Goal: Find specific page/section: Find specific page/section

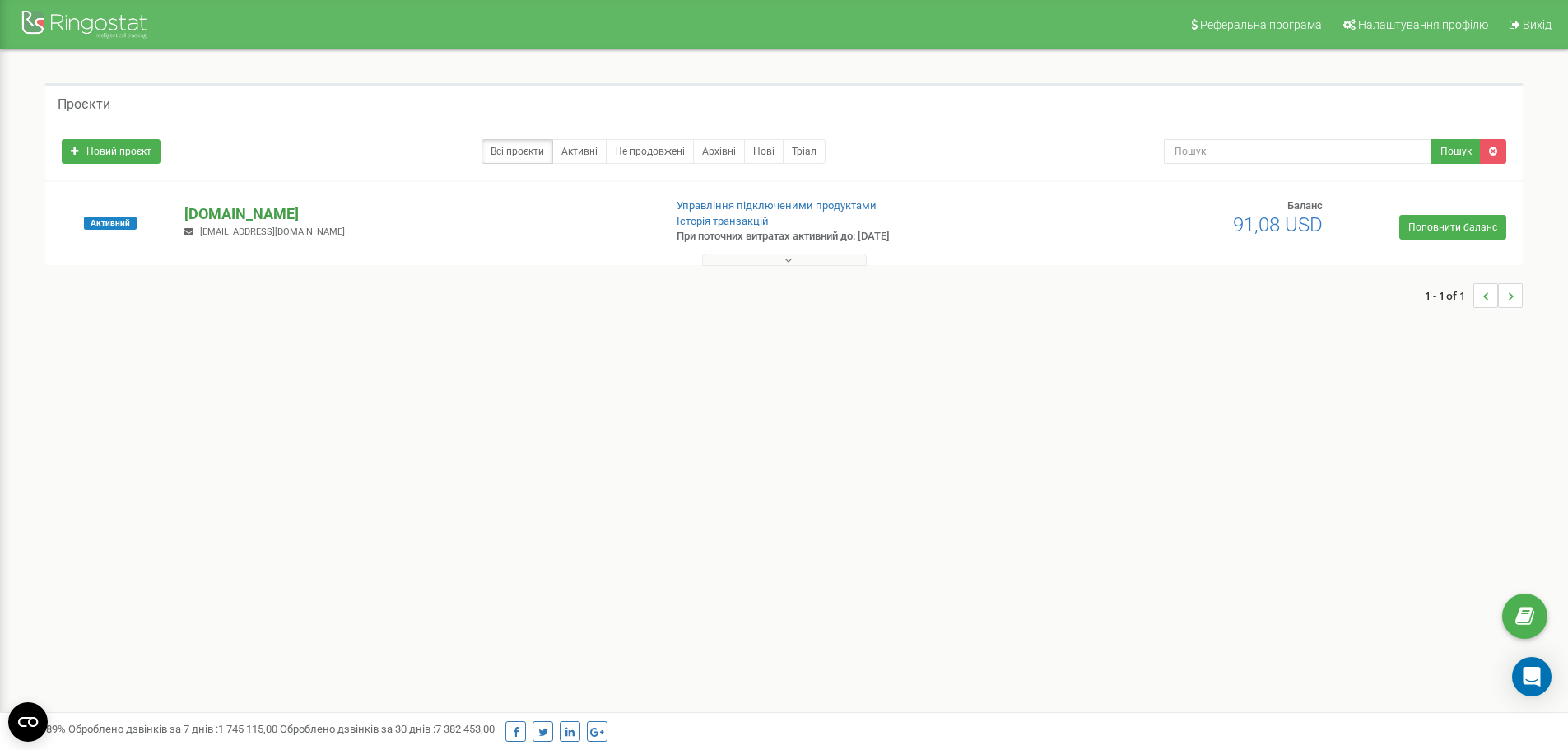
click at [201, 214] on p "[DOMAIN_NAME]" at bounding box center [417, 214] width 465 height 21
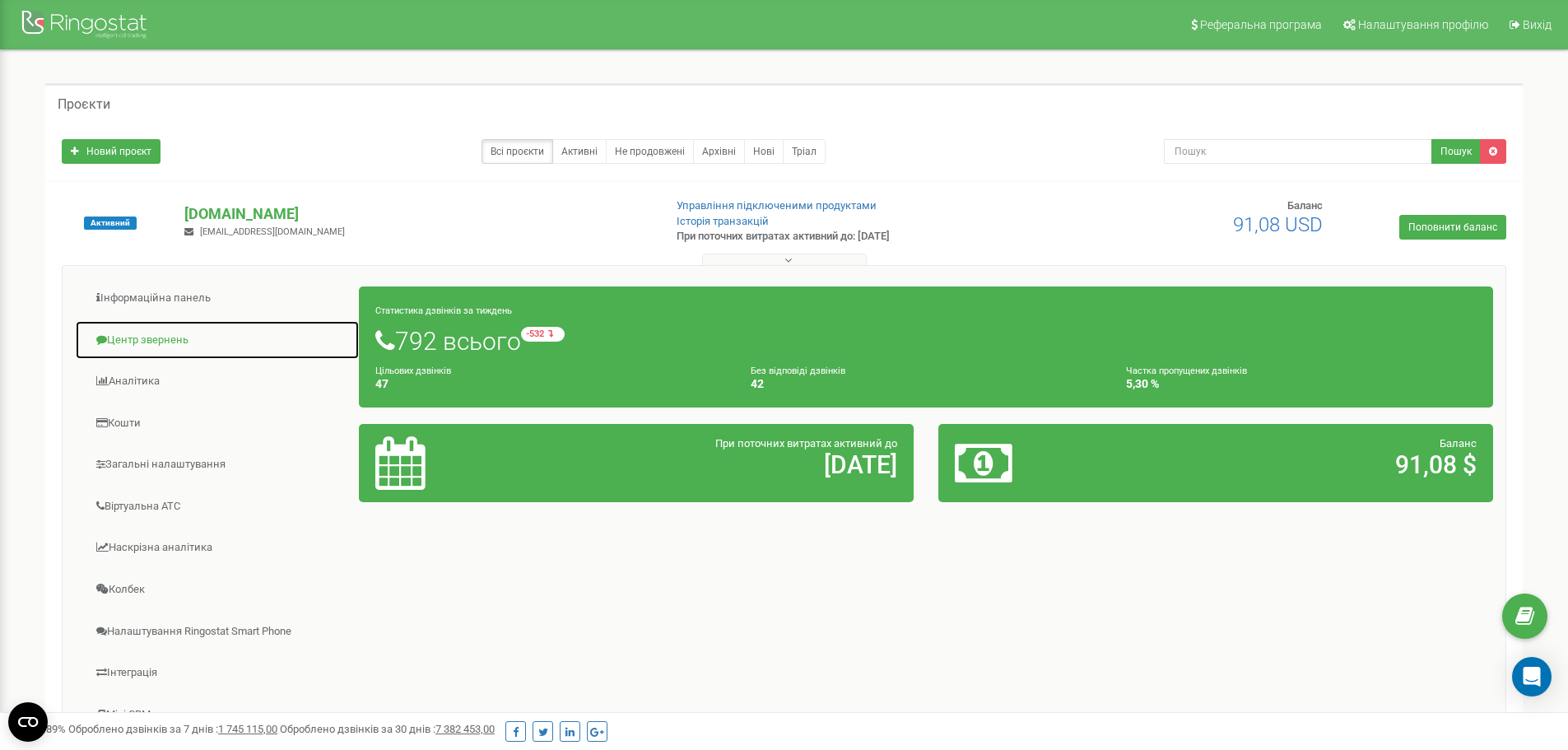
click at [130, 343] on link "Центр звернень" at bounding box center [217, 341] width 284 height 40
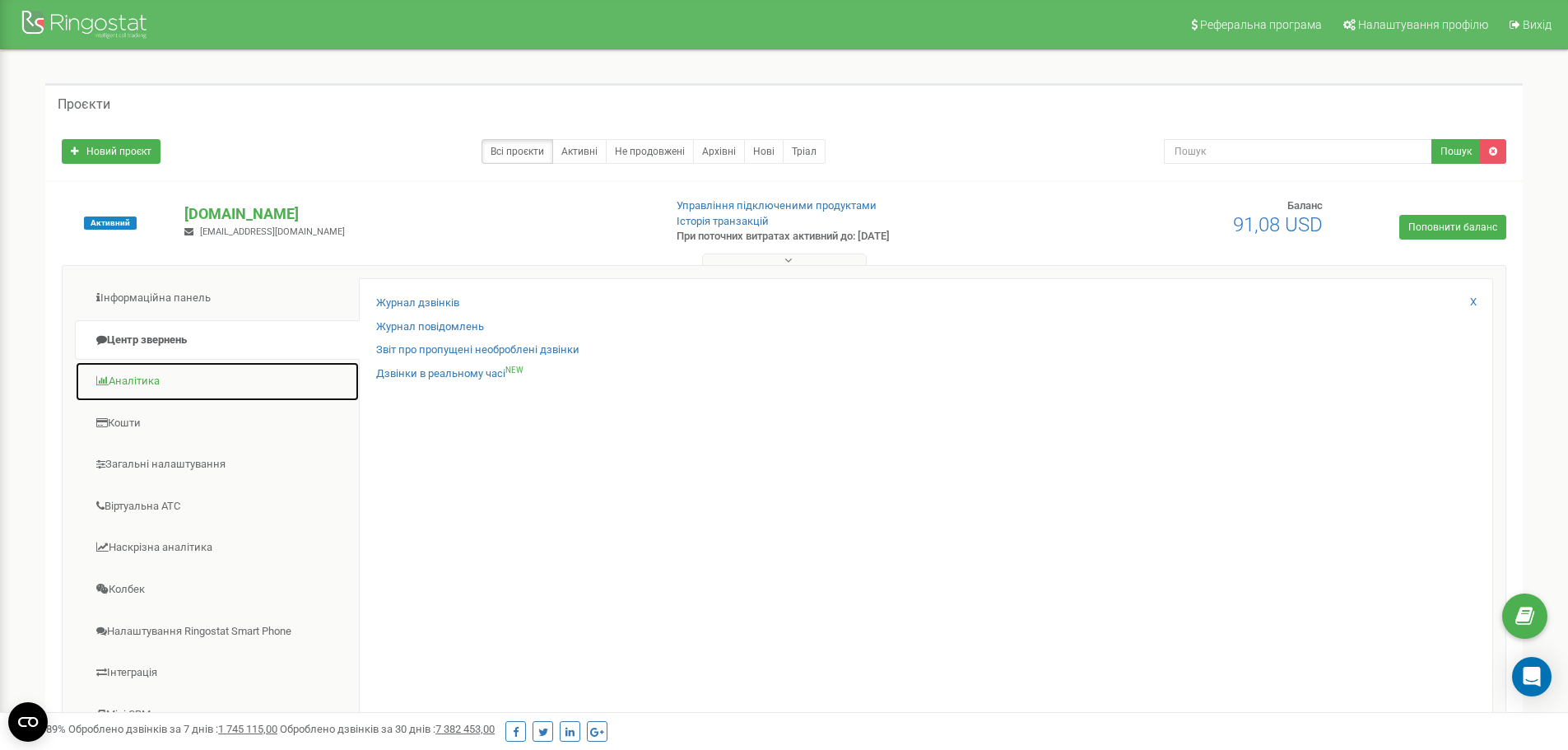
click at [118, 378] on link "Аналiтика" at bounding box center [217, 382] width 284 height 40
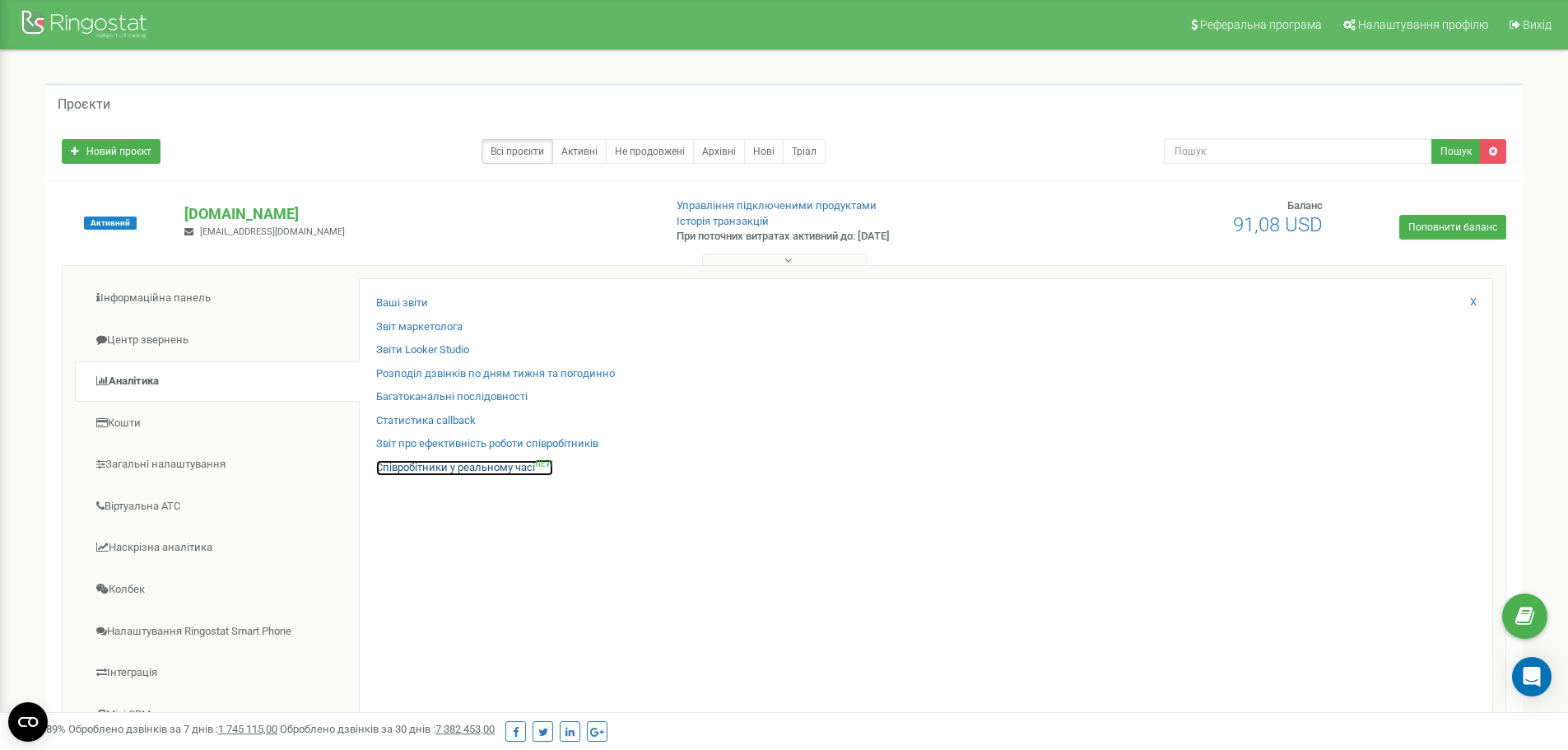
click at [437, 470] on link "Співробітники у реальному часі NEW" at bounding box center [464, 468] width 177 height 16
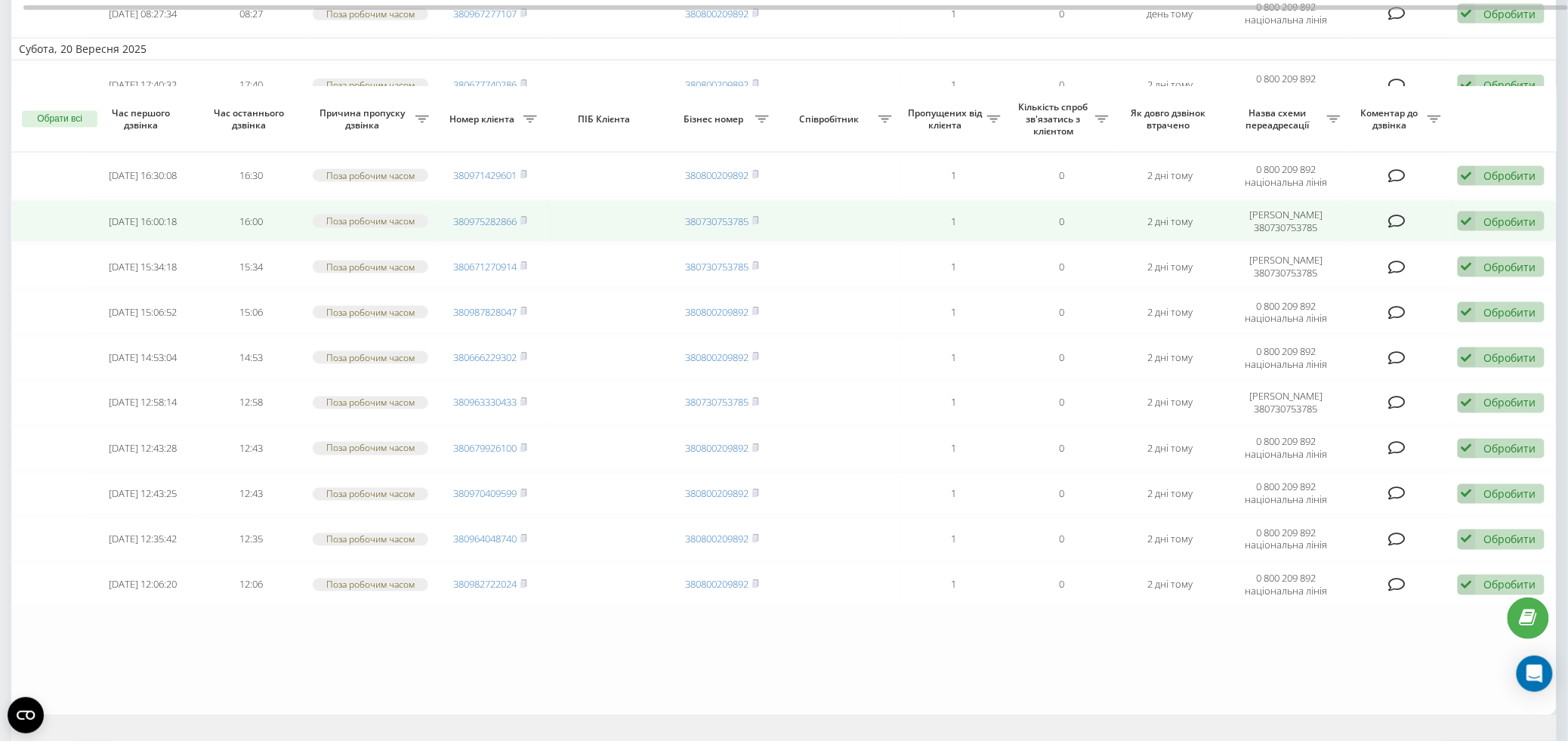
scroll to position [882, 0]
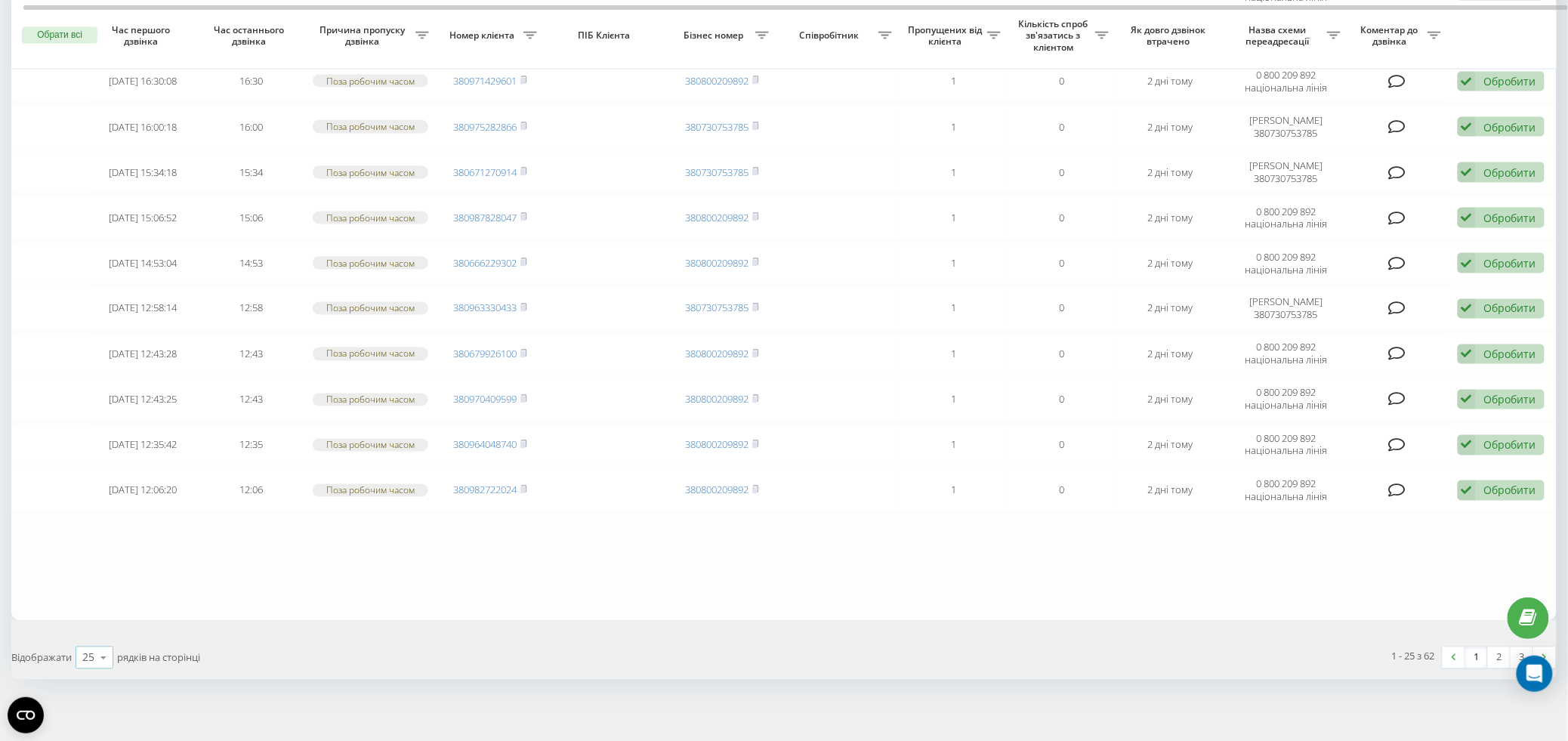
click at [89, 651] on div "25" at bounding box center [88, 657] width 12 height 15
click at [93, 631] on span "100" at bounding box center [91, 636] width 18 height 14
